Goal: Information Seeking & Learning: Learn about a topic

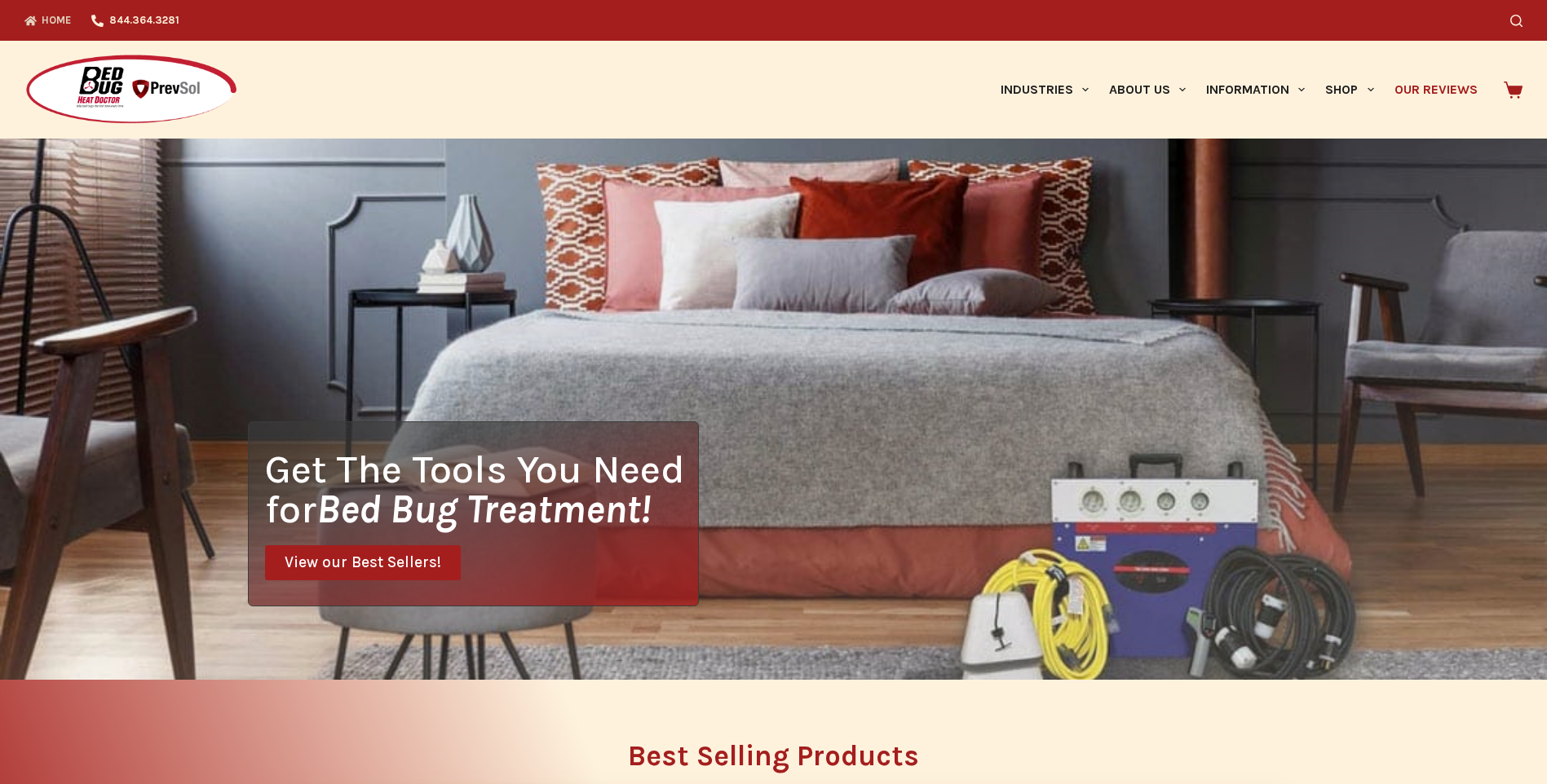
click at [1402, 65] on link "Our Reviews" at bounding box center [1435, 90] width 103 height 98
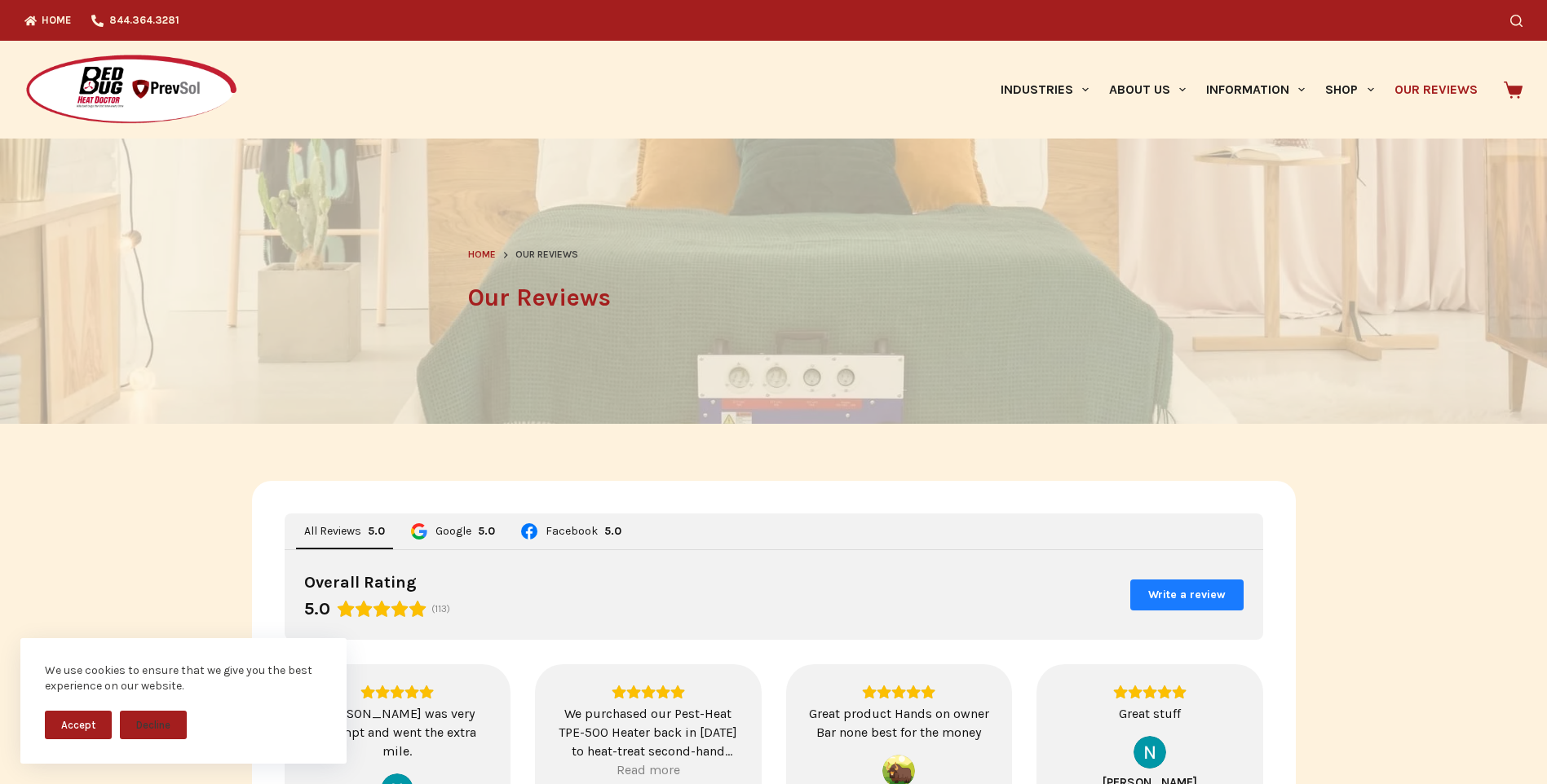
click at [64, 71] on img at bounding box center [131, 90] width 213 height 73
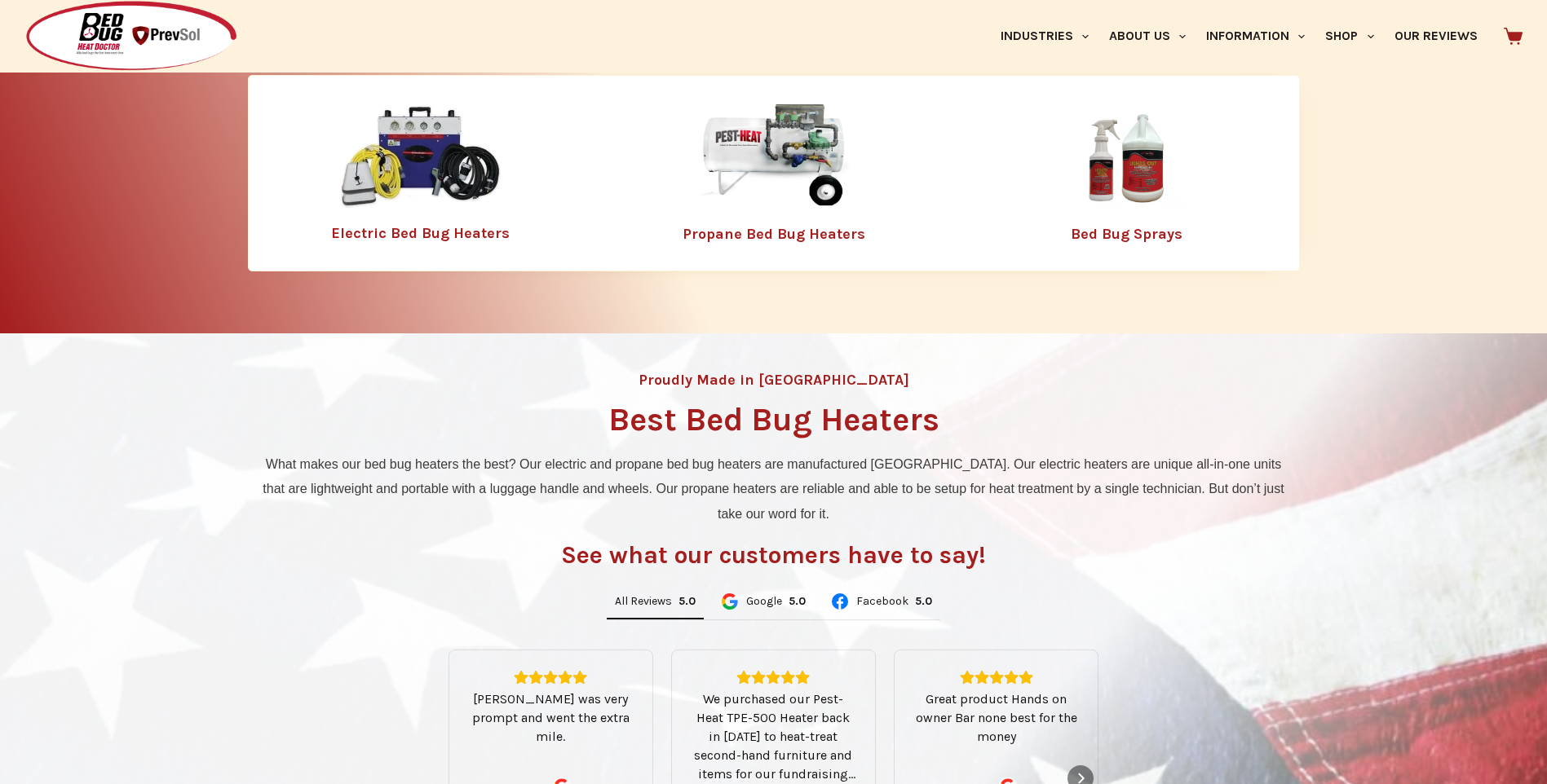
scroll to position [374, 0]
